Goal: Find contact information: Obtain details needed to contact an individual or organization

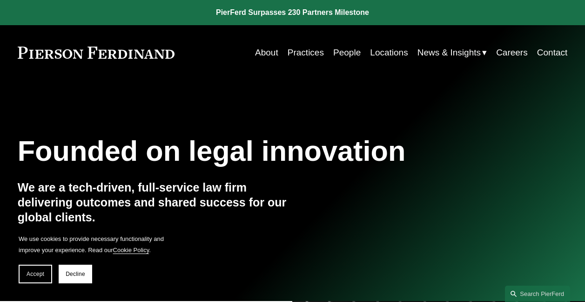
click at [343, 49] on link "People" at bounding box center [346, 53] width 27 height 18
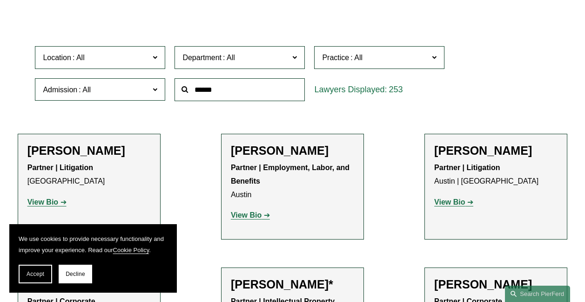
scroll to position [258, 0]
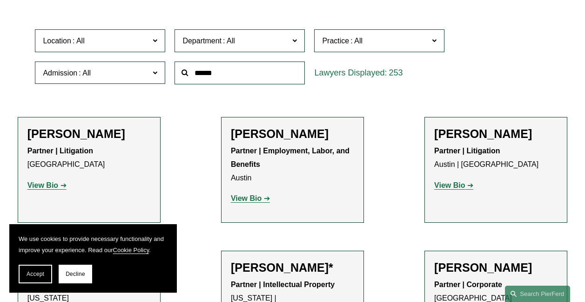
click at [233, 82] on input "text" at bounding box center [240, 72] width 130 height 23
type input "******"
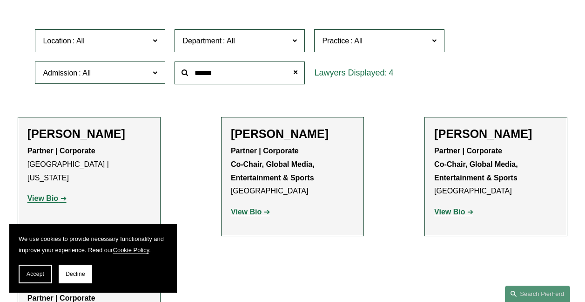
click at [47, 194] on strong "View Bio" at bounding box center [42, 198] width 31 height 8
click at [276, 164] on strong "Partner | Corporate Co-Chair, Global Media, Entertainment & Sports" at bounding box center [274, 164] width 86 height 35
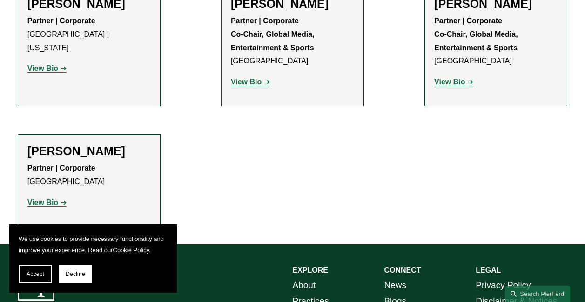
scroll to position [369, 0]
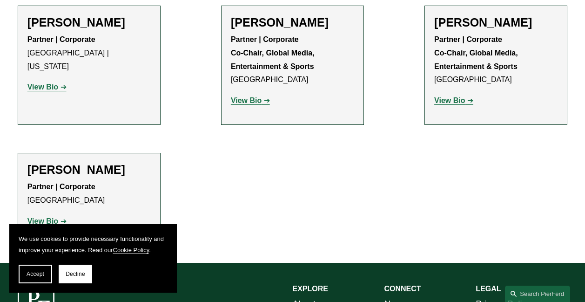
click at [51, 67] on div "Partner | Corporate [GEOGRAPHIC_DATA] | [US_STATE] View Bio Location: [GEOGRAPH…" at bounding box center [88, 63] width 123 height 61
click at [45, 83] on strong "View Bio" at bounding box center [42, 87] width 31 height 8
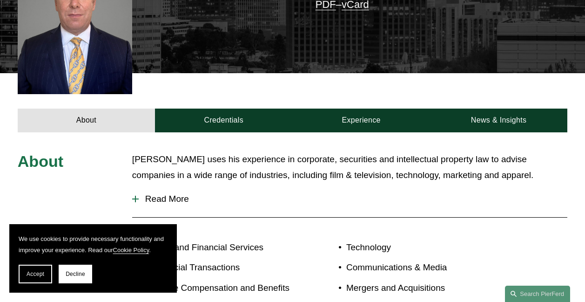
scroll to position [266, 0]
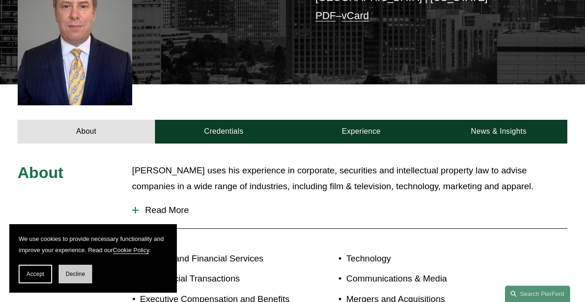
click at [67, 273] on span "Decline" at bounding box center [76, 273] width 20 height 7
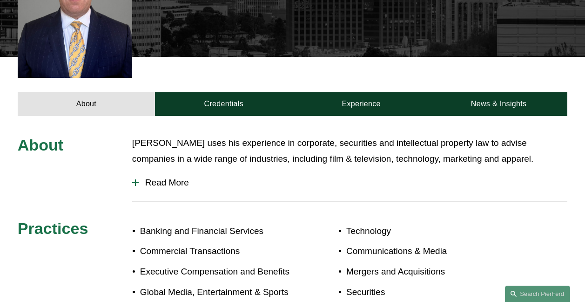
scroll to position [293, 0]
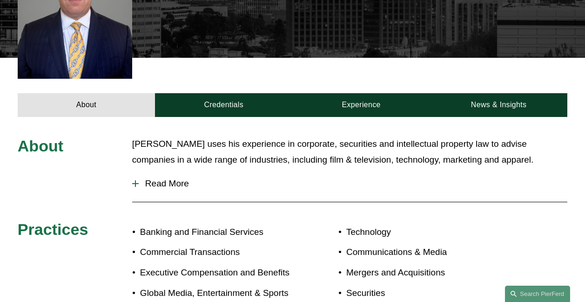
click at [169, 178] on span "Read More" at bounding box center [353, 183] width 429 height 10
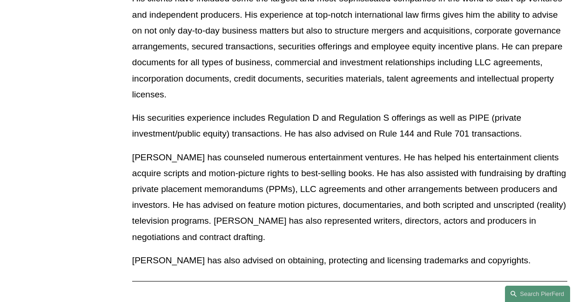
scroll to position [500, 0]
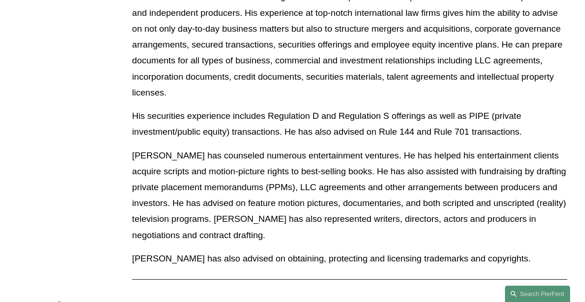
click at [169, 166] on p "Mr. Papkin has counseled numerous entertainment ventures. He has helped his ent…" at bounding box center [349, 195] width 435 height 95
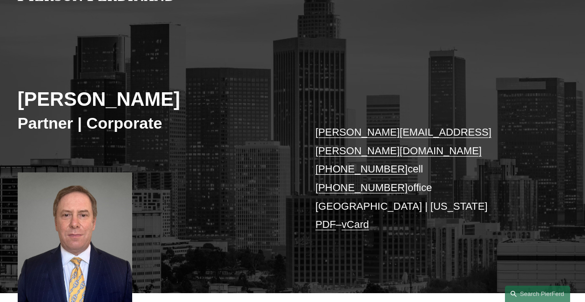
scroll to position [0, 0]
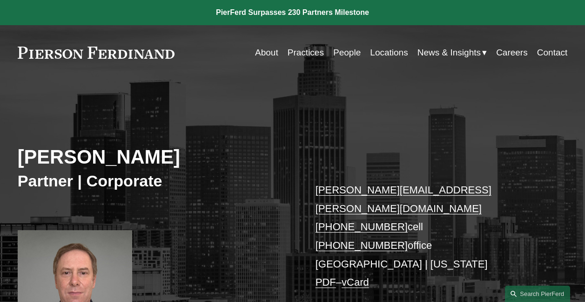
drag, startPoint x: 342, startPoint y: 230, endPoint x: 259, endPoint y: 195, distance: 90.7
click at [259, 195] on div "Steven C. Papkin Partner | Corporate steven.papkin@pierferd.com +1.310.415.6254…" at bounding box center [292, 224] width 585 height 253
drag, startPoint x: 306, startPoint y: 230, endPoint x: 393, endPoint y: 230, distance: 87.1
click at [393, 230] on div "Steven C. Papkin Partner | Corporate steven.papkin@pierferd.com +1.310.415.6254…" at bounding box center [292, 224] width 585 height 253
copy link "+1.323.591.9635"
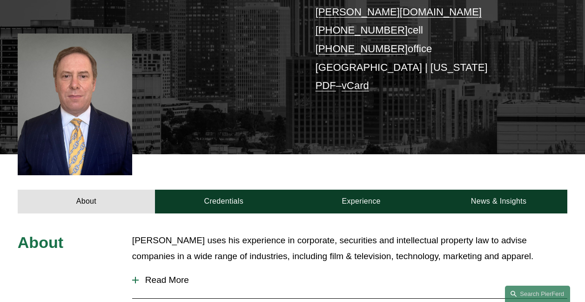
scroll to position [251, 0]
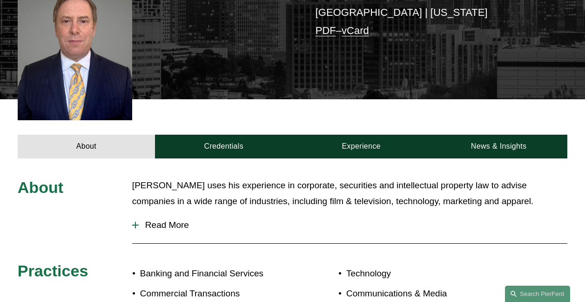
click at [161, 216] on button "Read More" at bounding box center [349, 225] width 435 height 24
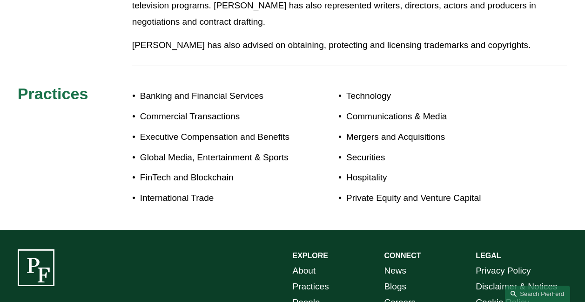
scroll to position [719, 0]
